Goal: Task Accomplishment & Management: Manage account settings

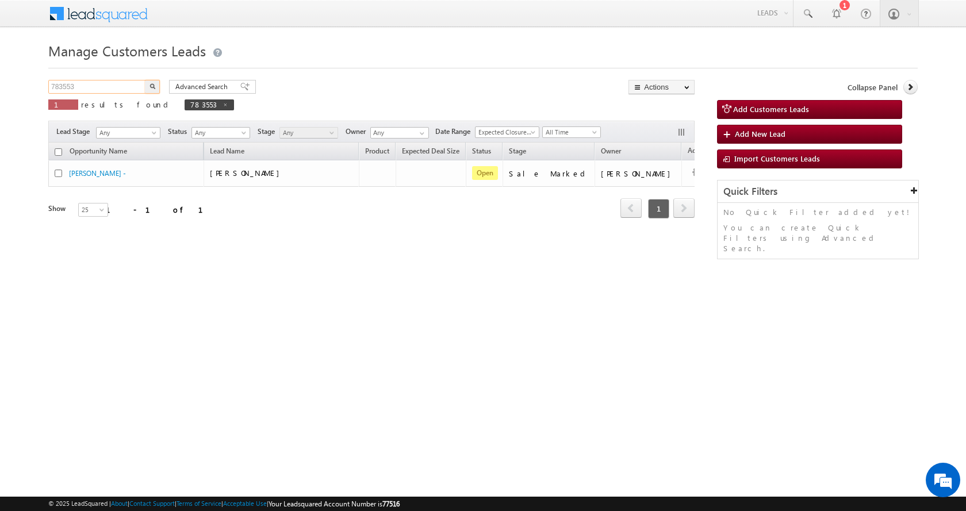
drag, startPoint x: 83, startPoint y: 84, endPoint x: 32, endPoint y: 92, distance: 51.8
click at [32, 92] on body "Menu [PERSON_NAME] sitar a11@k serve .co.i" at bounding box center [483, 163] width 966 height 326
paste input "218"
type input "783218"
click at [145, 80] on button "button" at bounding box center [152, 87] width 15 height 14
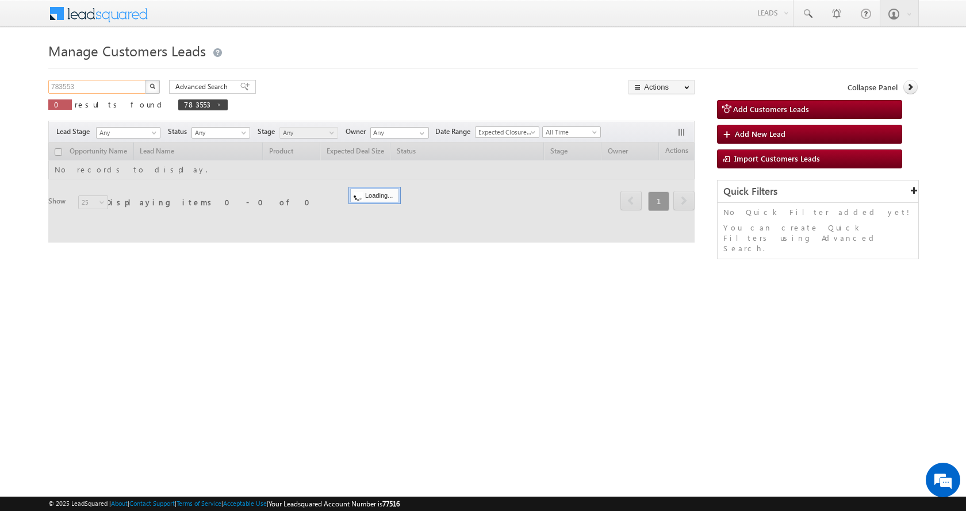
click at [66, 87] on input "783553" at bounding box center [97, 87] width 98 height 14
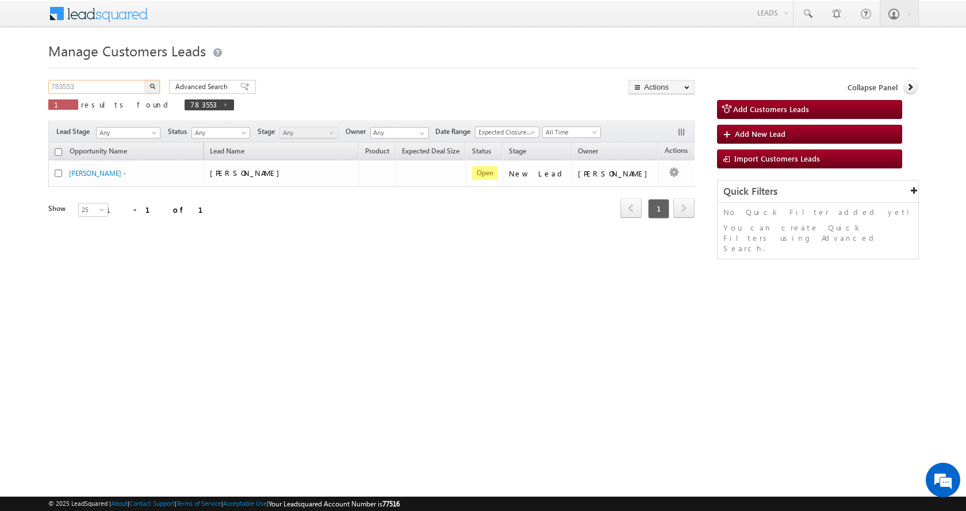
click at [66, 87] on input "783553" at bounding box center [97, 87] width 98 height 14
paste input "218"
type input "783218"
click at [145, 80] on button "button" at bounding box center [152, 87] width 15 height 14
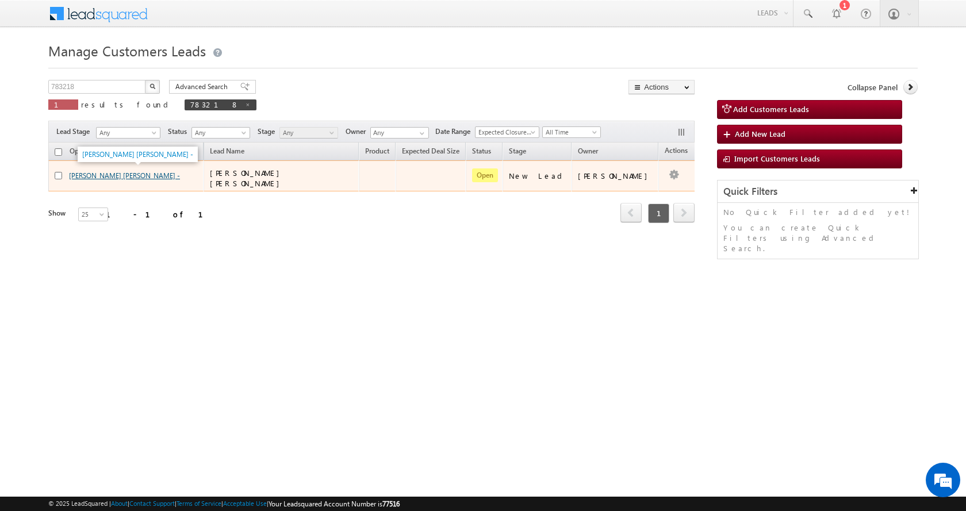
click at [102, 176] on link "Deependra Kumar Srivastav -" at bounding box center [124, 175] width 111 height 9
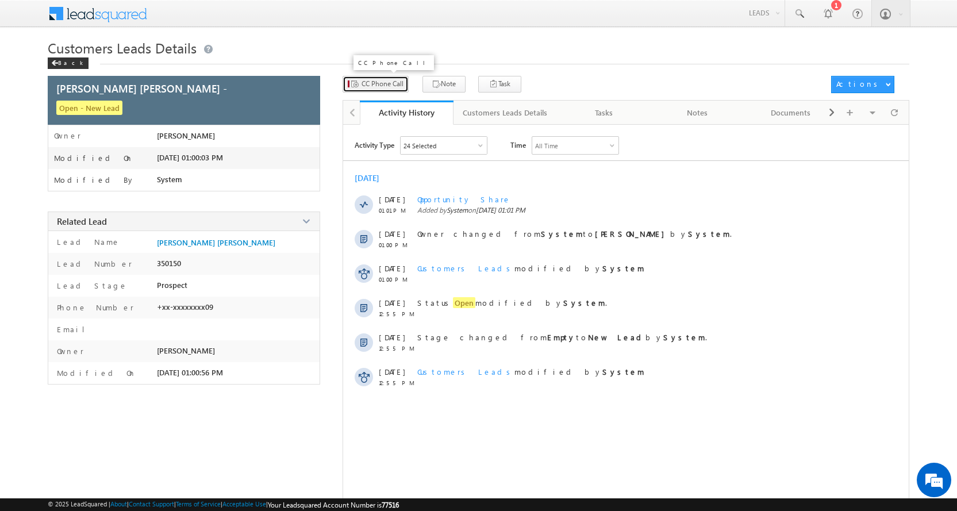
click at [388, 79] on span "CC Phone Call" at bounding box center [383, 84] width 42 height 10
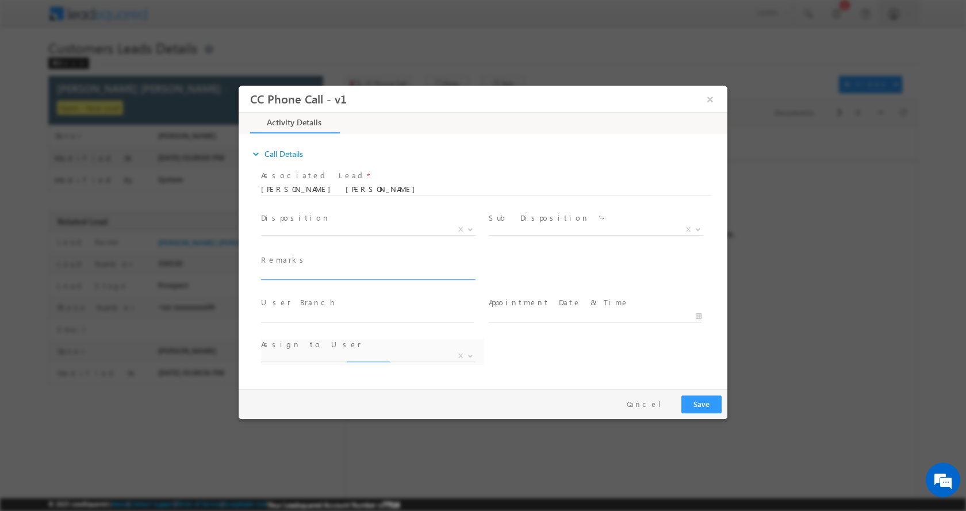
click at [308, 279] on span at bounding box center [368, 279] width 214 height 1
click at [314, 271] on input "text" at bounding box center [367, 273] width 213 height 11
select select "awadhesh.gautam@sgrlimited.in"
paste input "Deependra Kumar Srivastav-9936005909-PLOT CONSTRUCTION-LOAN-35 L-PV-25-JOB-32-B…"
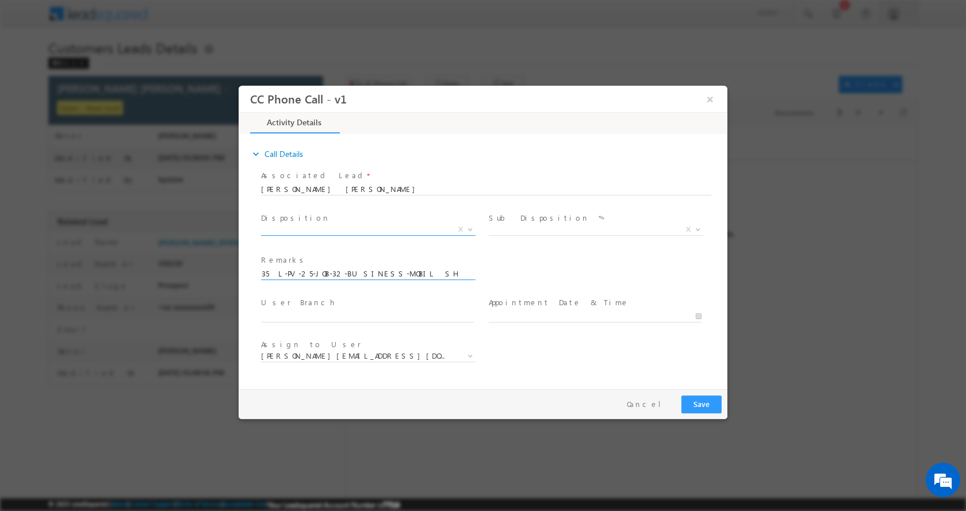
type input "Deependra Kumar Srivastav-9936005909-PLOT CONSTRUCTION-LOAN-35 L-PV-25-JOB-32-B…"
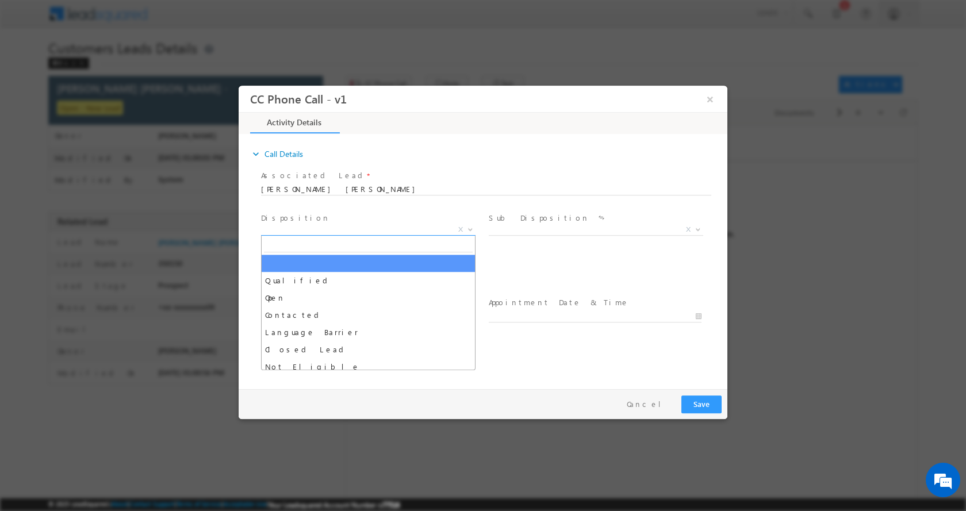
click at [466, 228] on span at bounding box center [468, 228] width 11 height 15
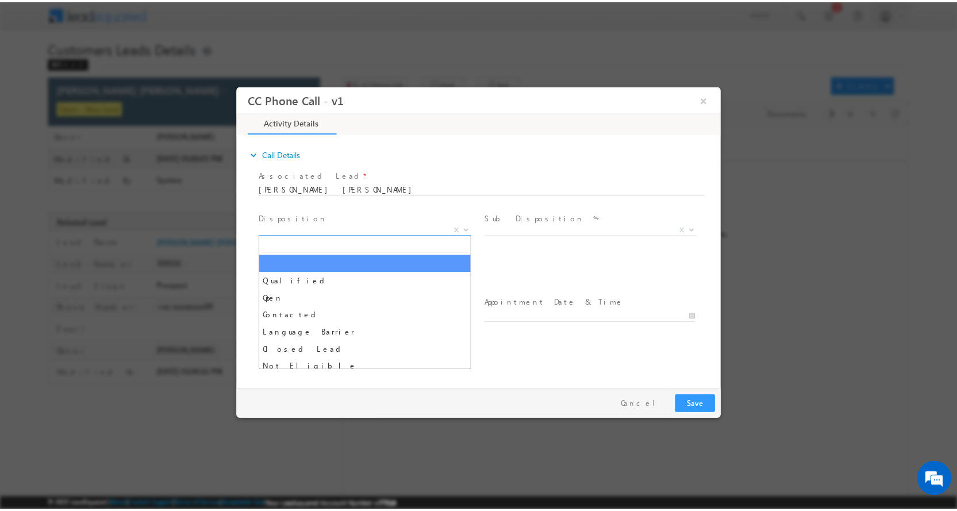
scroll to position [0, 0]
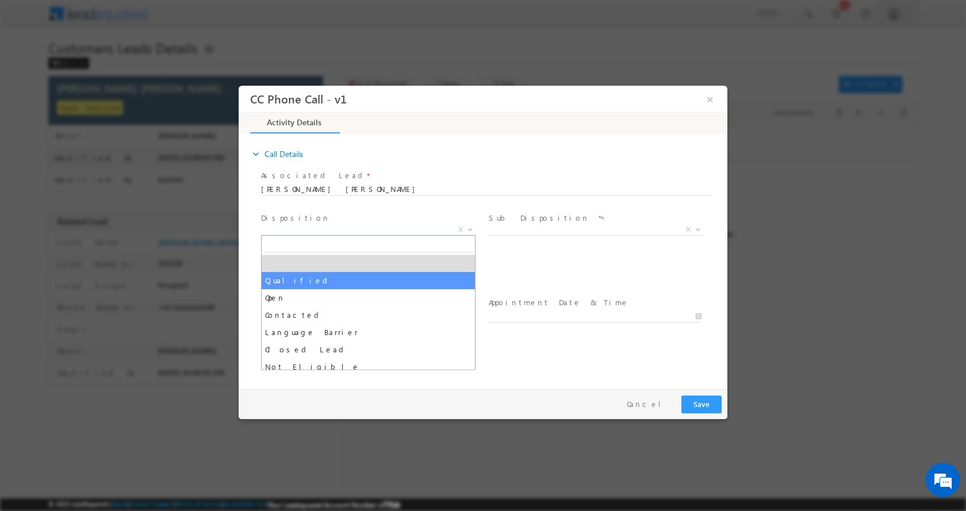
select select "Qualified"
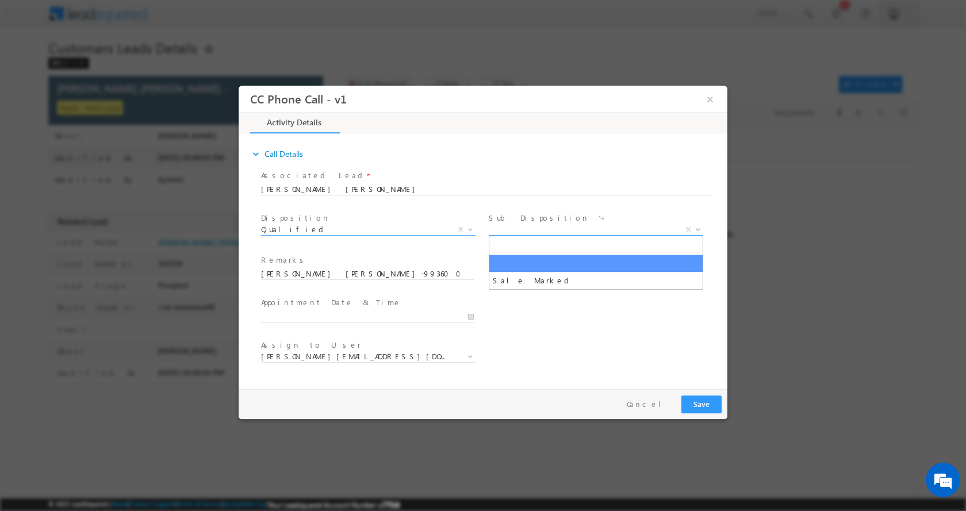
click at [697, 229] on b at bounding box center [697, 228] width 7 height 4
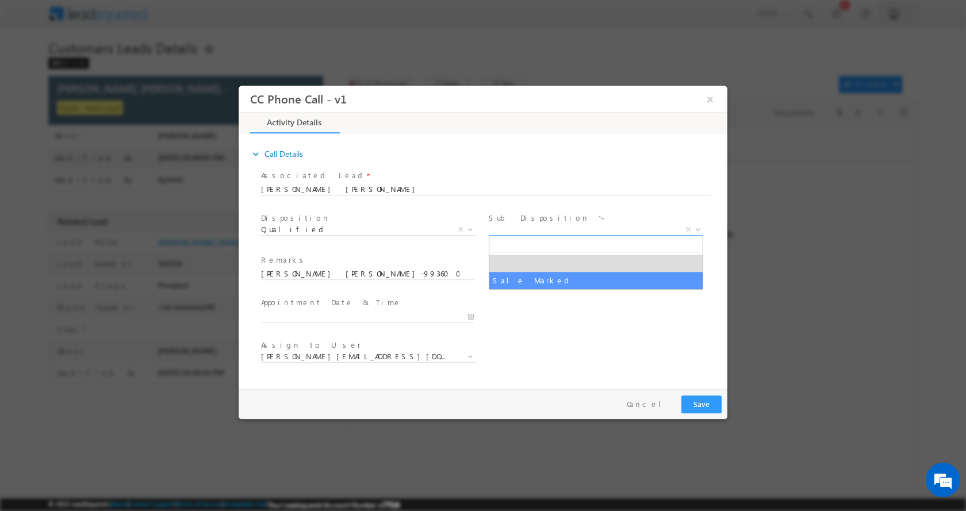
select select "Sale Marked"
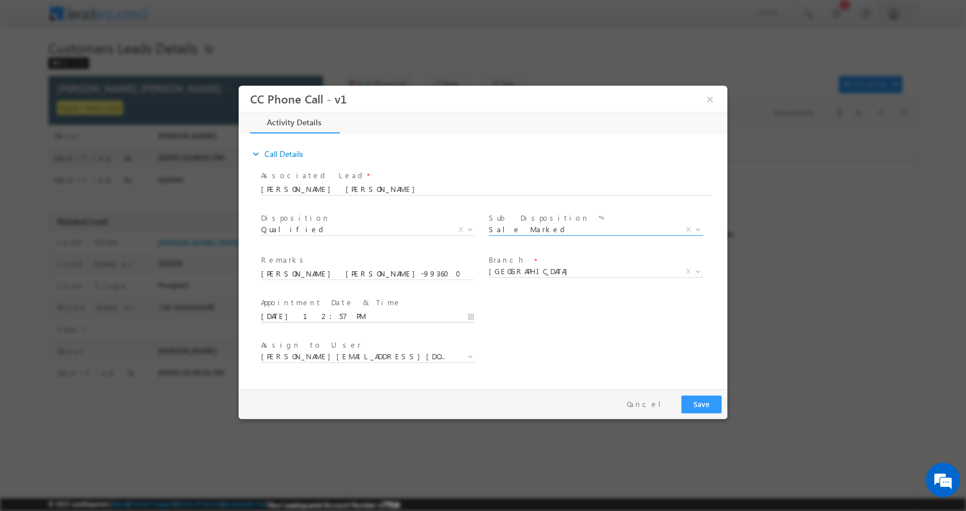
click at [468, 316] on input "08/22/2025 12:57 PM" at bounding box center [367, 315] width 213 height 11
type input "08/22/2025 1:57 PM"
type input "01"
click at [303, 295] on span at bounding box center [305, 297] width 8 height 9
type input "08/22/2025 2:57 PM"
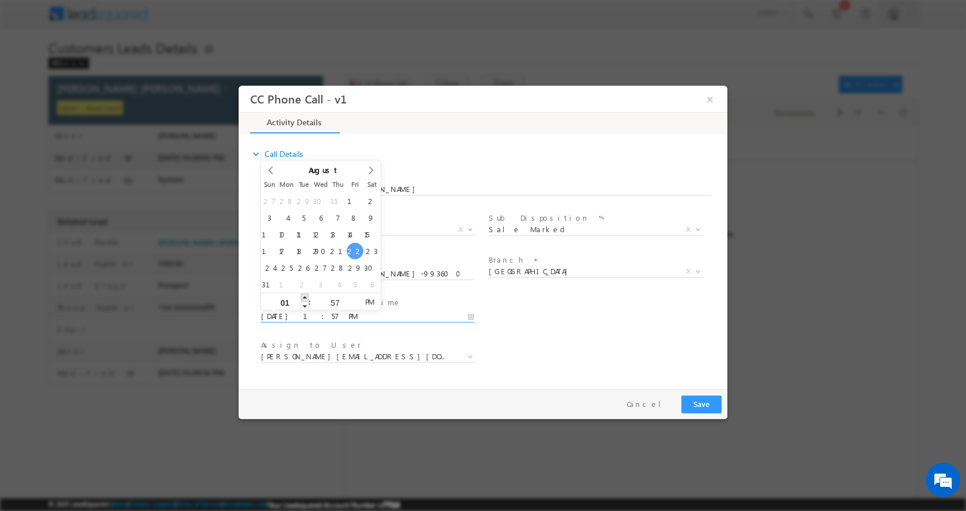
type input "02"
click at [303, 295] on span at bounding box center [305, 297] width 8 height 9
type input "08/22/2025 3:57 PM"
type input "03"
click at [303, 295] on span at bounding box center [305, 297] width 8 height 9
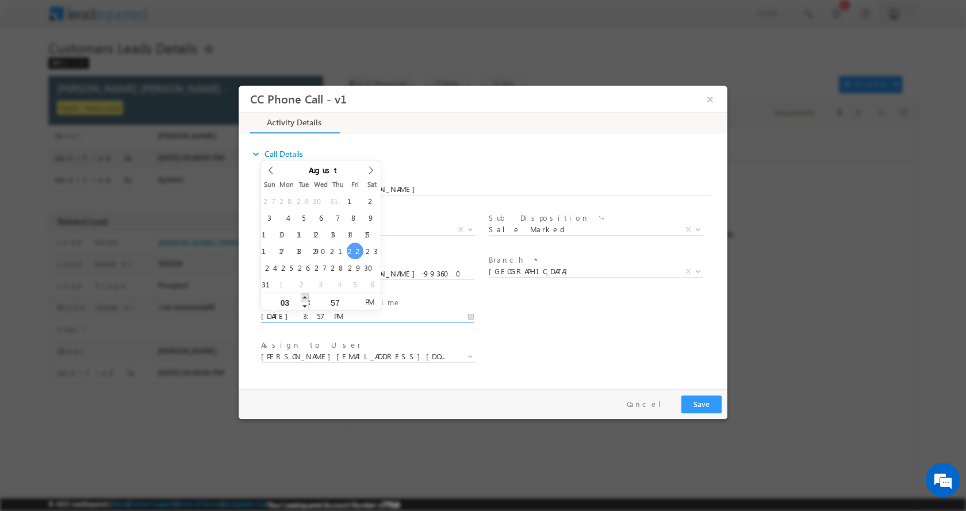
type input "08/22/2025 4:57 PM"
type input "04"
click at [303, 295] on span at bounding box center [305, 297] width 8 height 9
type input "08/22/2025 5:57 PM"
type input "05"
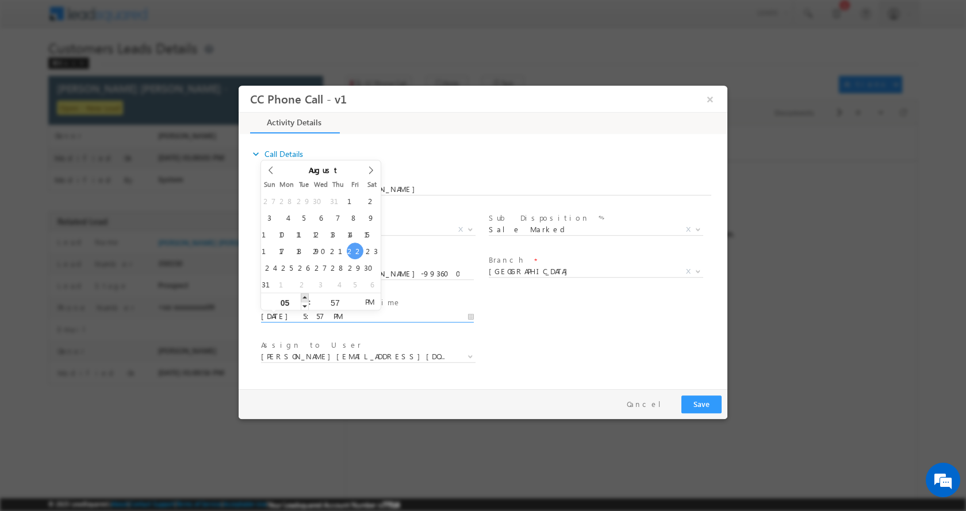
click at [303, 295] on span at bounding box center [305, 297] width 8 height 9
type input "08/22/2025 6:57 PM"
type input "06"
click at [303, 295] on span at bounding box center [305, 297] width 8 height 9
type input "08/22/2025 5:57 PM"
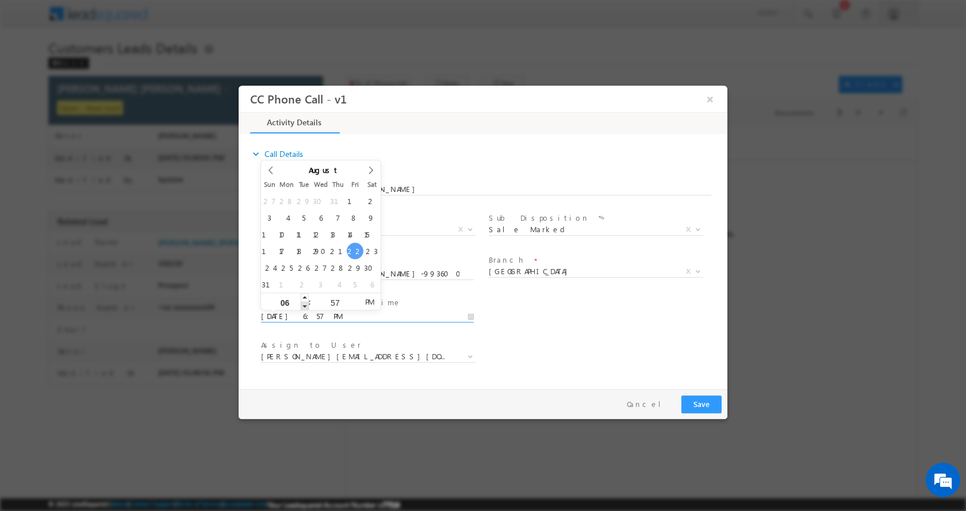
type input "05"
click at [302, 304] on span at bounding box center [305, 305] width 8 height 9
type input "08/22/2025 4:57 PM"
type input "04"
click at [302, 304] on span at bounding box center [305, 305] width 8 height 9
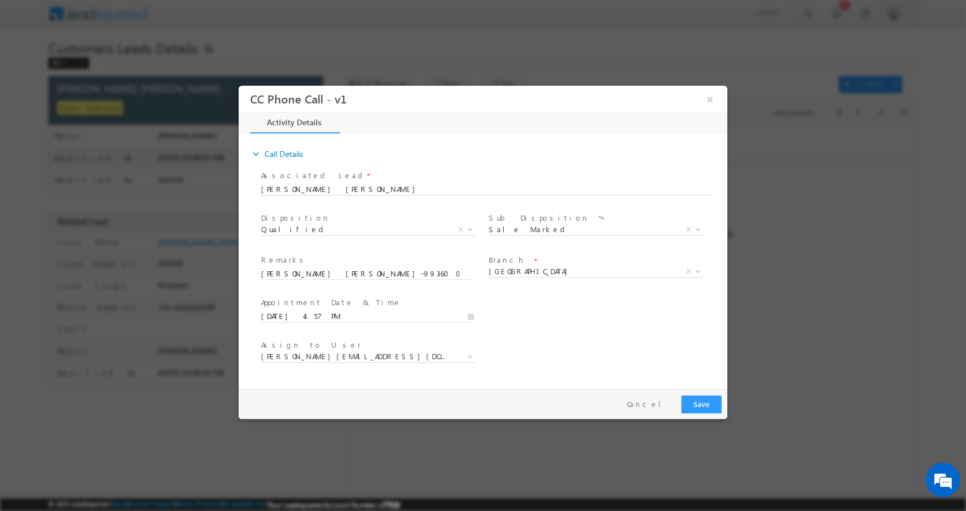
click at [549, 313] on div "User Branch * Appointment Date & Time * 08/22/2025 4:57 PM" at bounding box center [493, 315] width 468 height 43
click at [702, 399] on button "Save" at bounding box center [701, 404] width 40 height 18
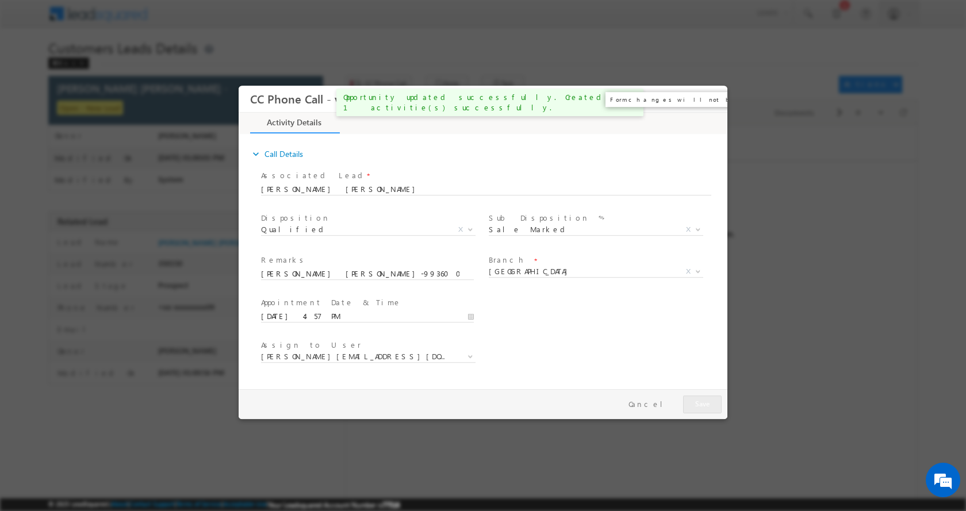
click at [710, 99] on button "×" at bounding box center [710, 98] width 20 height 21
